Goal: Transaction & Acquisition: Purchase product/service

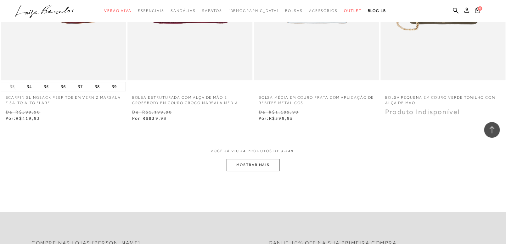
scroll to position [1352, 0]
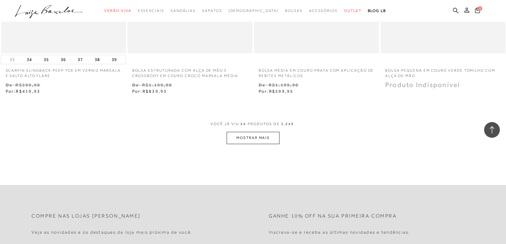
click at [265, 133] on button "MOSTRAR MAIS" at bounding box center [252, 138] width 53 height 12
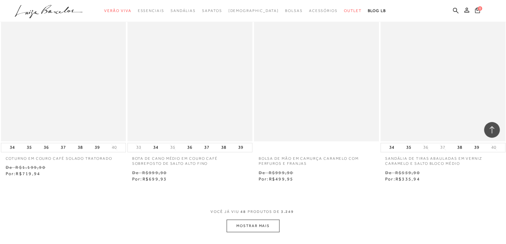
scroll to position [2704, 0]
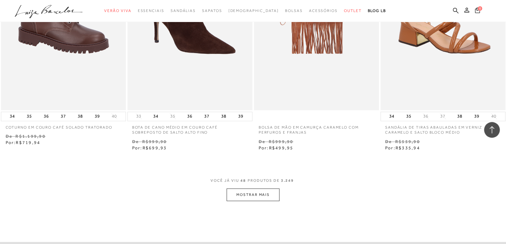
click at [244, 195] on button "MOSTRAR MAIS" at bounding box center [252, 194] width 53 height 12
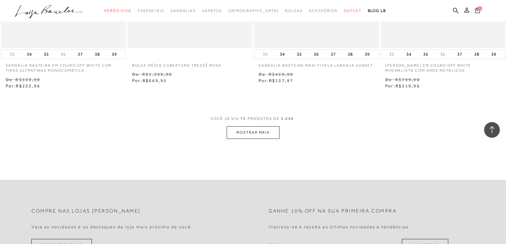
scroll to position [4183, 0]
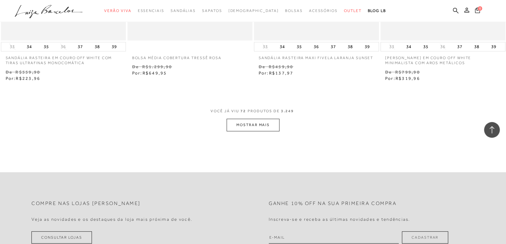
click at [257, 123] on button "MOSTRAR MAIS" at bounding box center [252, 125] width 53 height 12
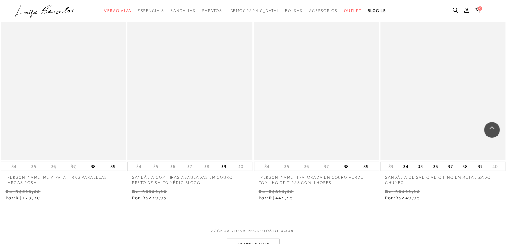
scroll to position [5598, 0]
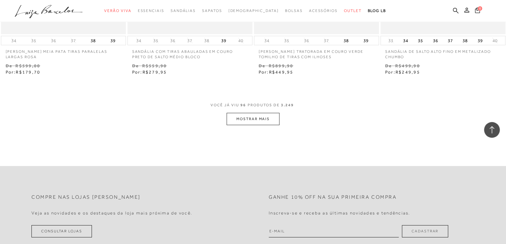
click at [256, 119] on button "MOSTRAR MAIS" at bounding box center [252, 119] width 53 height 12
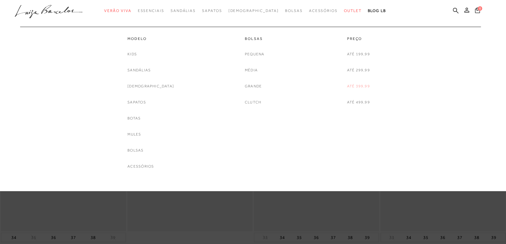
click at [354, 87] on link "Até 399,99" at bounding box center [358, 86] width 23 height 7
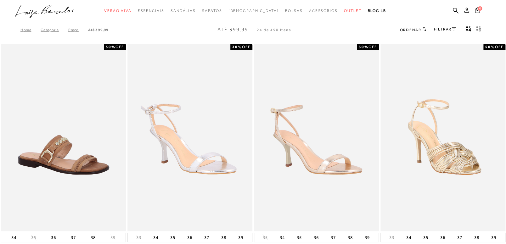
click at [176, 38] on div "Home Categoria Preço Até 399,99 Até 399,99 24 de 450 itens Ordenar Ordenar por …" at bounding box center [253, 30] width 506 height 16
click at [447, 29] on link "FILTRAR" at bounding box center [445, 29] width 22 height 4
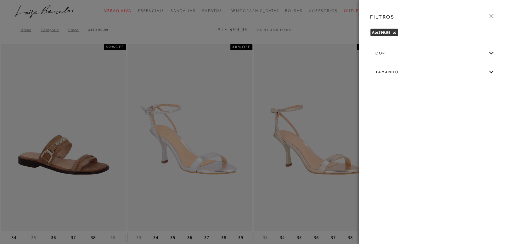
click at [423, 57] on div "cor" at bounding box center [432, 53] width 124 height 17
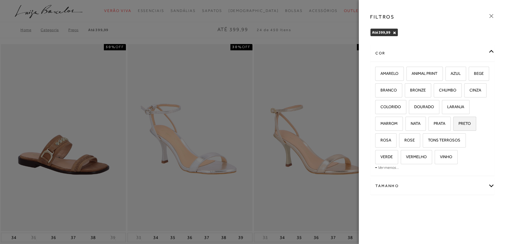
click at [453, 131] on label "PRETO" at bounding box center [464, 124] width 22 height 14
click at [452, 128] on input "PRETO" at bounding box center [455, 124] width 6 height 6
checkbox input "true"
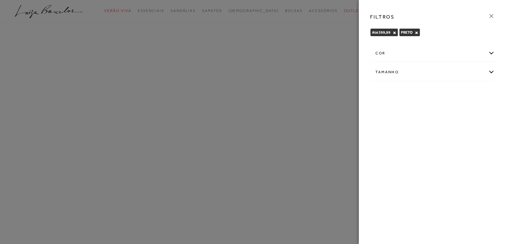
click at [397, 69] on div "Tamanho" at bounding box center [432, 72] width 124 height 17
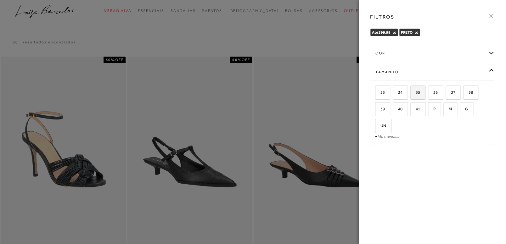
click at [418, 92] on span "35" at bounding box center [415, 92] width 9 height 5
click at [415, 92] on input "35" at bounding box center [412, 93] width 6 height 6
checkbox input "true"
click at [298, 33] on div at bounding box center [253, 122] width 506 height 244
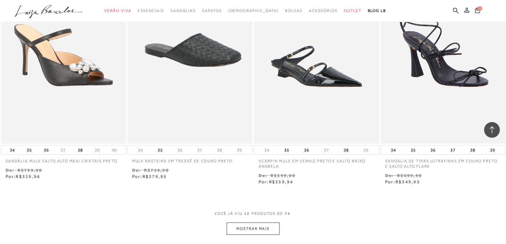
scroll to position [660, 0]
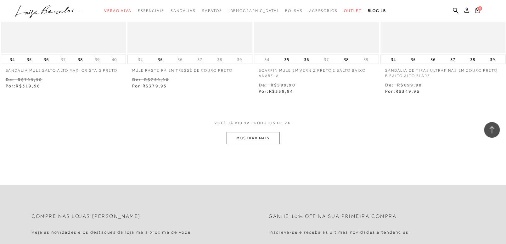
click at [264, 133] on button "MOSTRAR MAIS" at bounding box center [252, 138] width 53 height 12
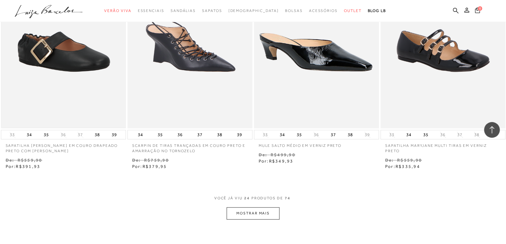
scroll to position [1415, 0]
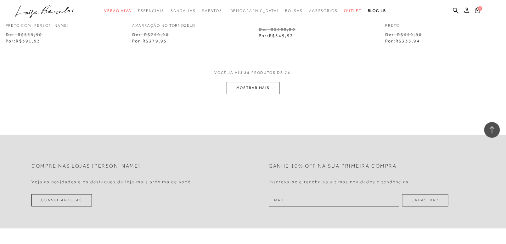
click at [245, 92] on button "MOSTRAR MAIS" at bounding box center [252, 88] width 53 height 12
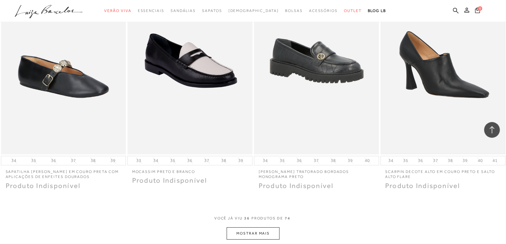
scroll to position [2044, 0]
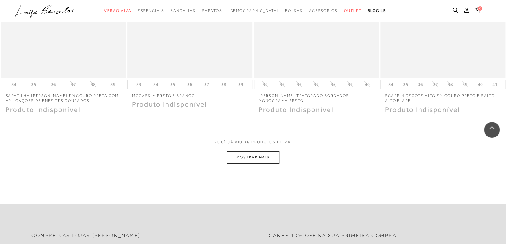
click at [255, 156] on button "MOSTRAR MAIS" at bounding box center [252, 157] width 53 height 12
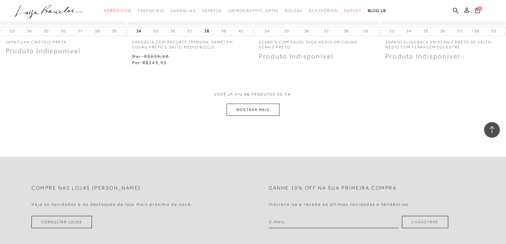
scroll to position [2799, 0]
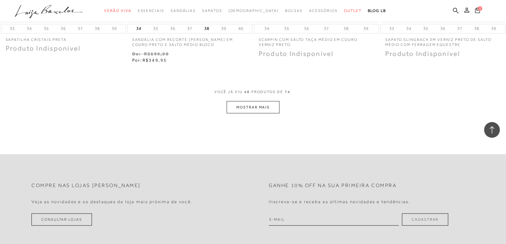
click at [256, 102] on button "MOSTRAR MAIS" at bounding box center [252, 107] width 53 height 12
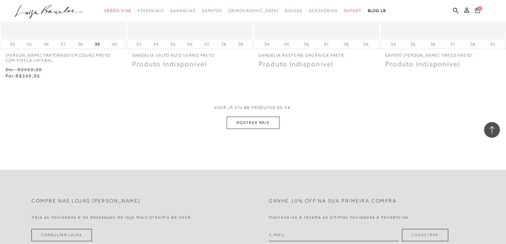
scroll to position [3491, 0]
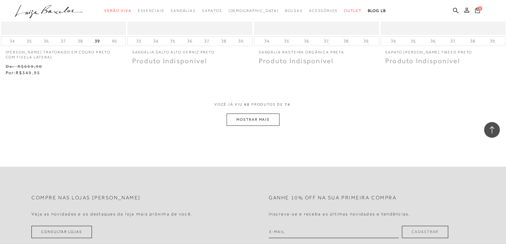
click at [258, 116] on button "MOSTRAR MAIS" at bounding box center [252, 120] width 53 height 12
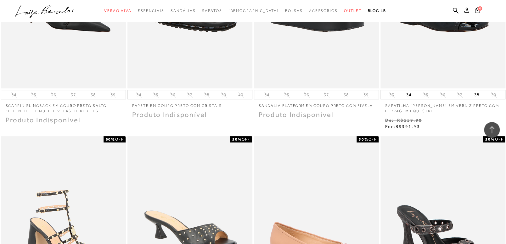
scroll to position [3679, 0]
